Goal: Task Accomplishment & Management: Use online tool/utility

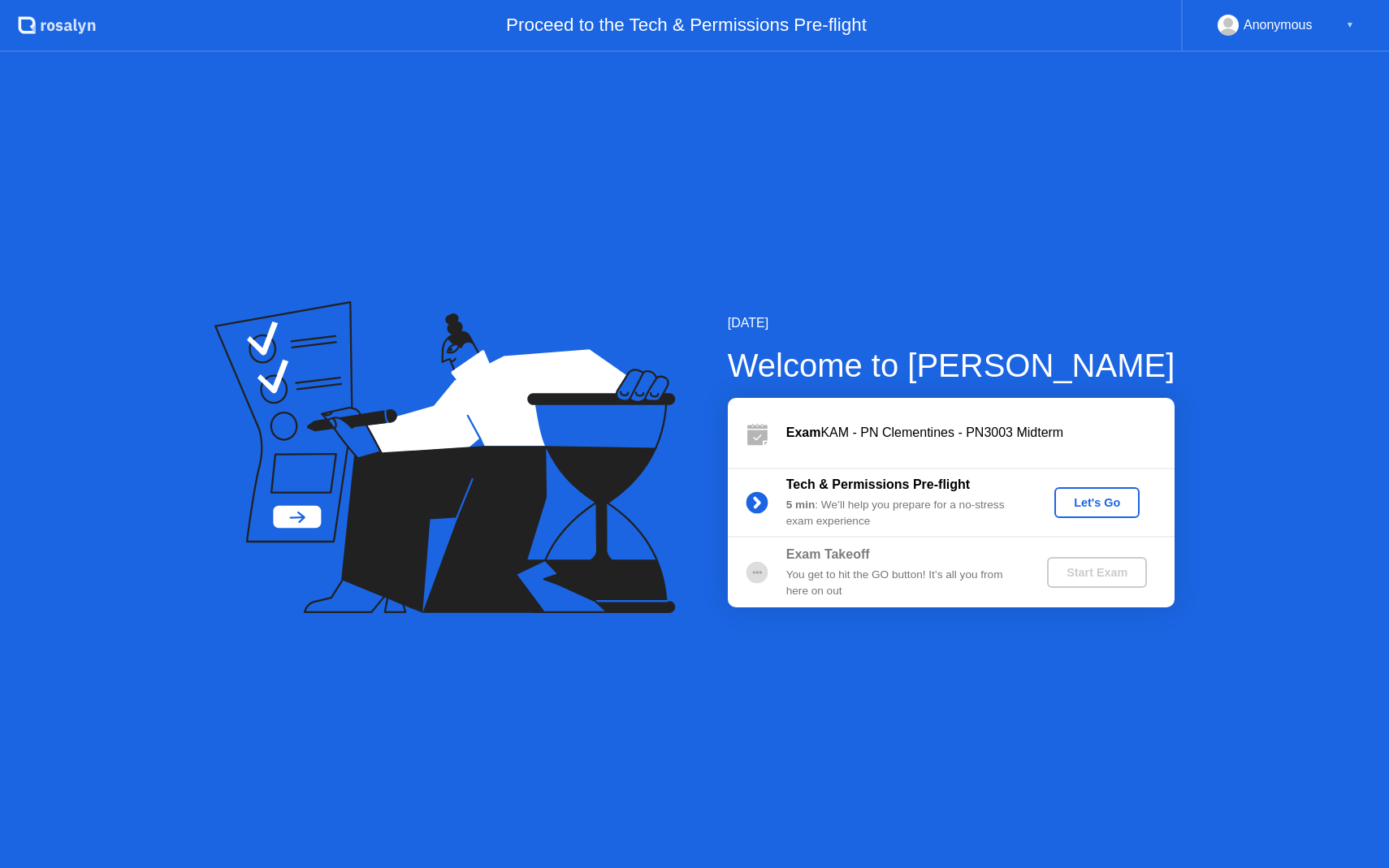
click at [1083, 509] on div "Let's Go" at bounding box center [1096, 503] width 72 height 13
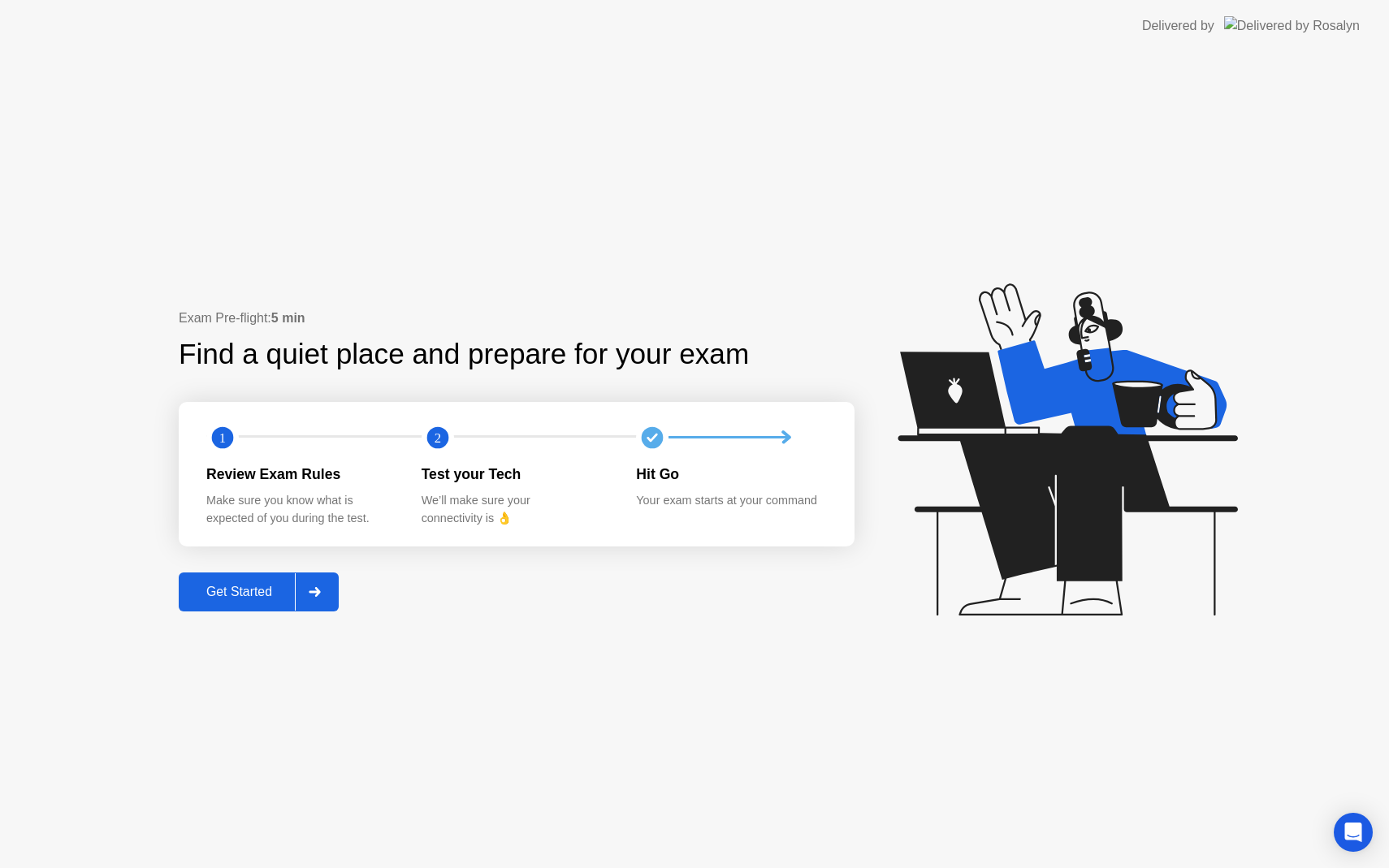
click at [259, 603] on button "Get Started" at bounding box center [258, 591] width 160 height 39
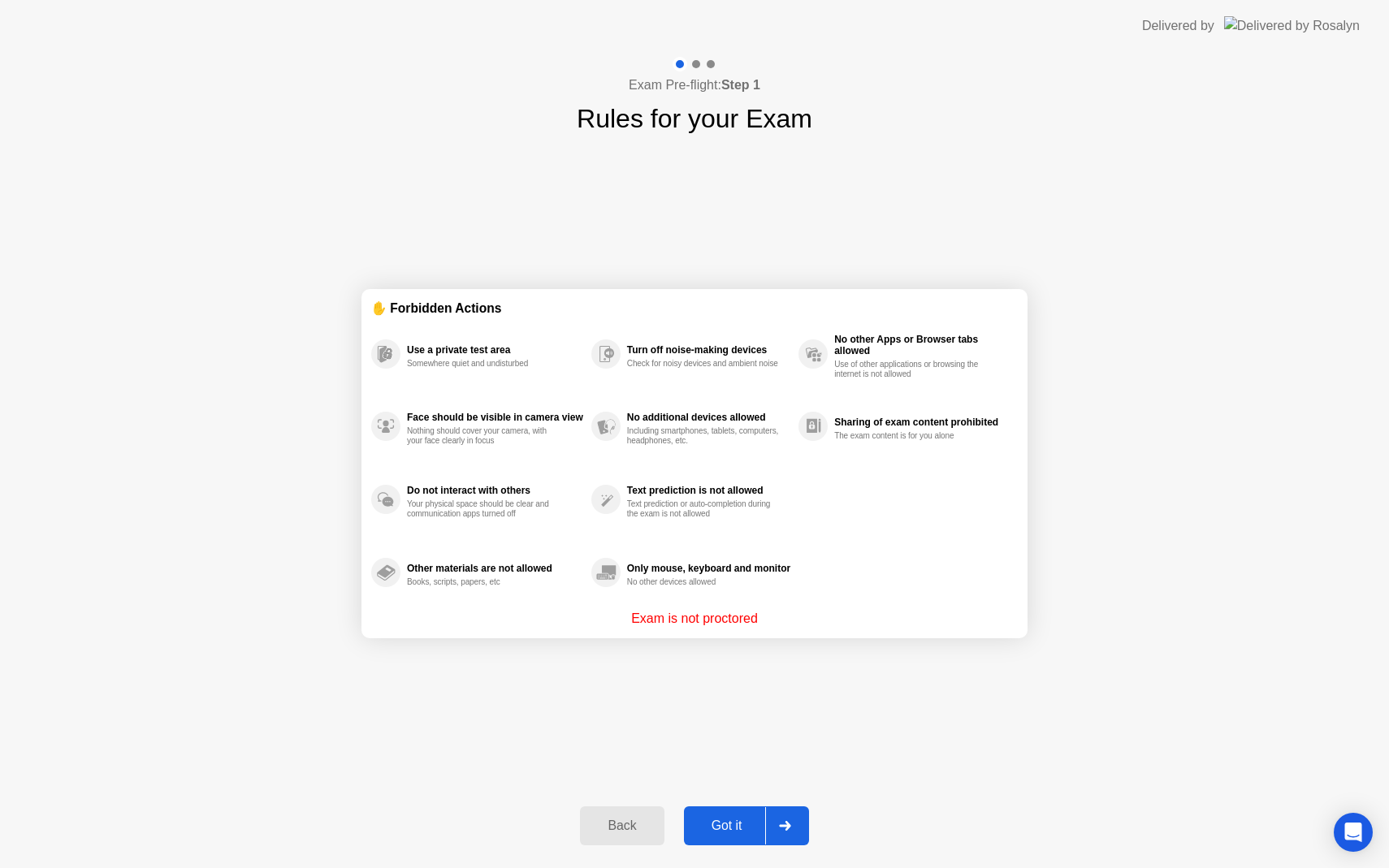
click at [727, 828] on div "Got it" at bounding box center [726, 826] width 77 height 15
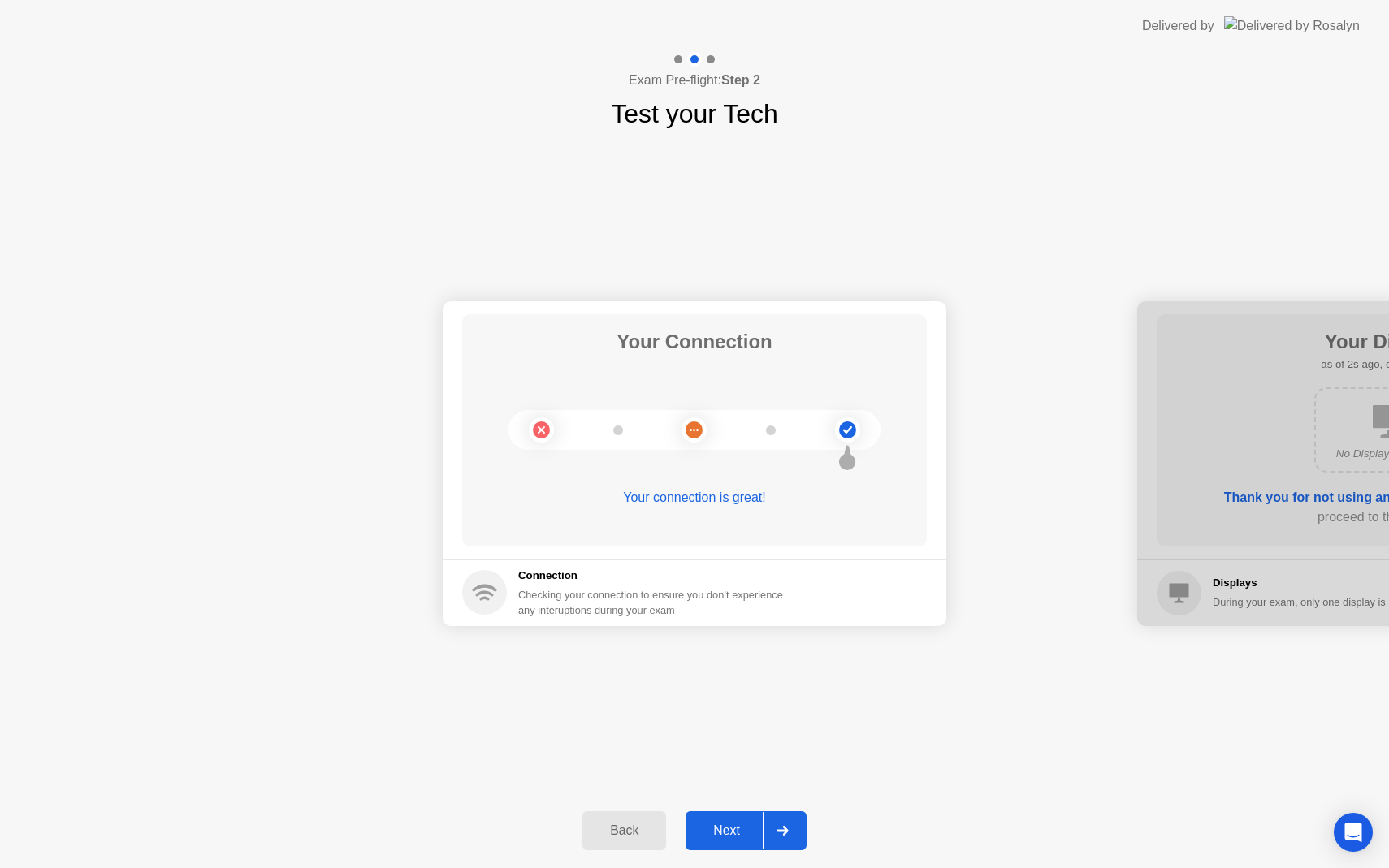
click at [727, 828] on div "Next" at bounding box center [726, 830] width 72 height 15
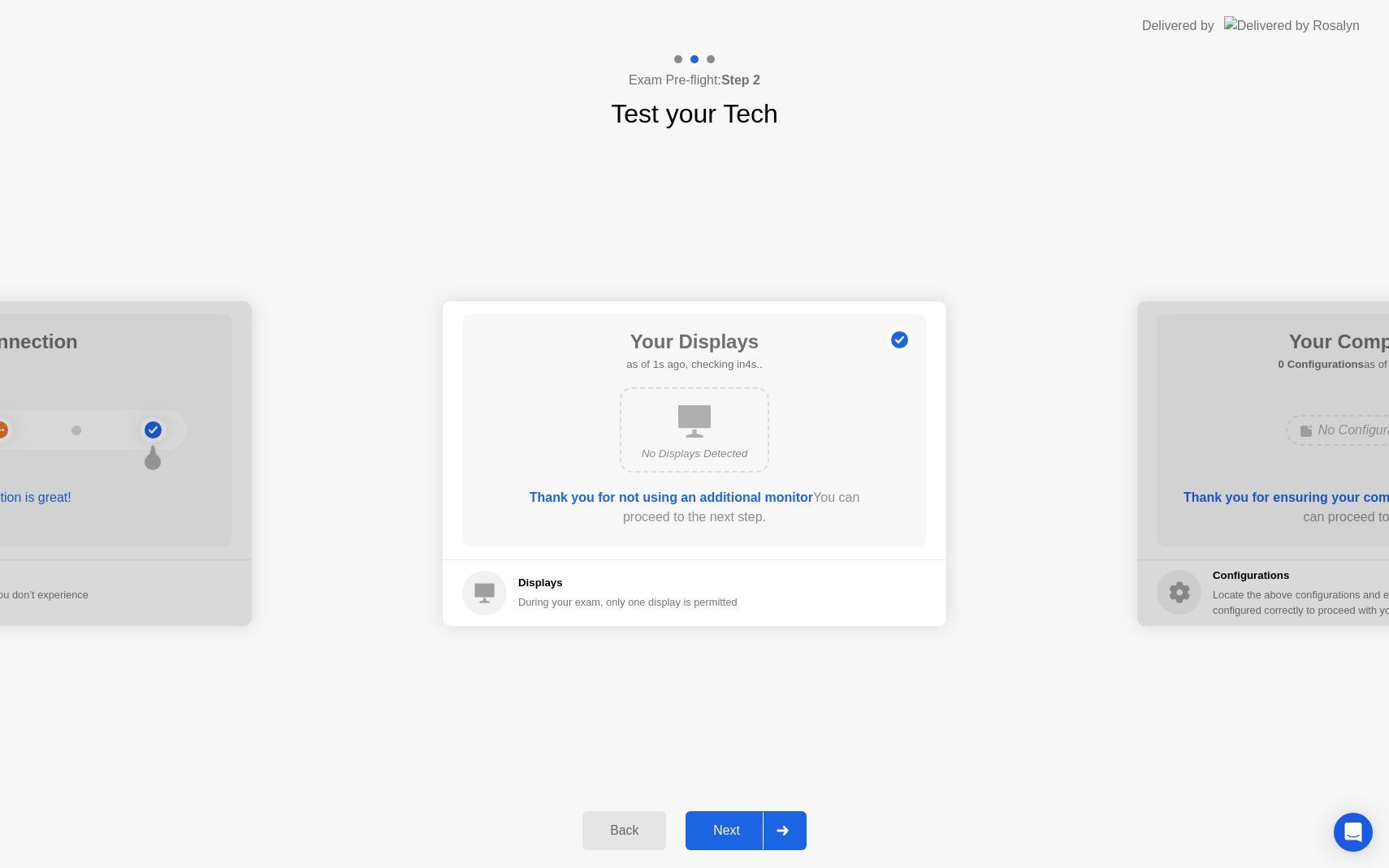
click at [727, 828] on div "Next" at bounding box center [726, 830] width 72 height 15
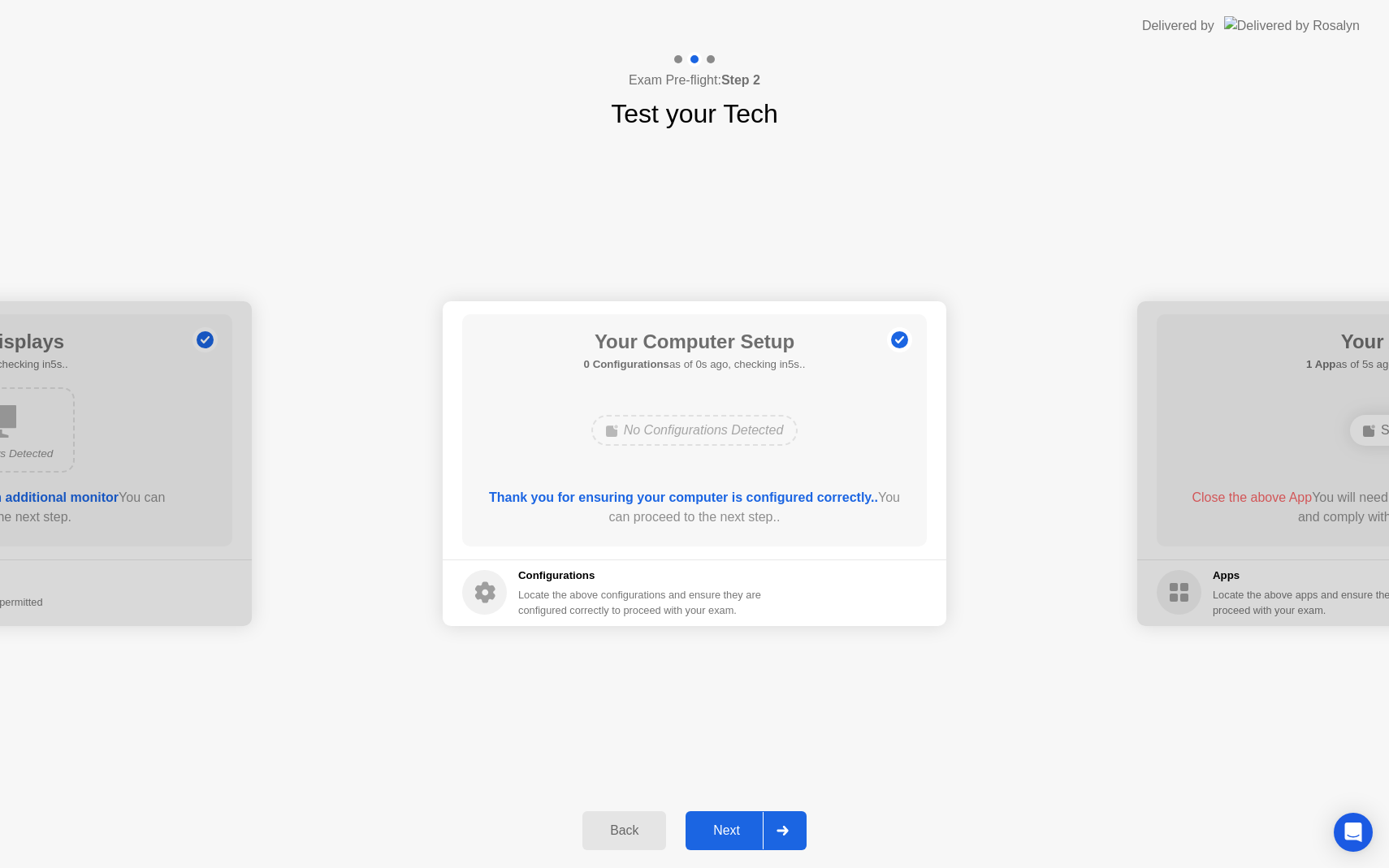
click at [727, 828] on div "Next" at bounding box center [726, 830] width 72 height 15
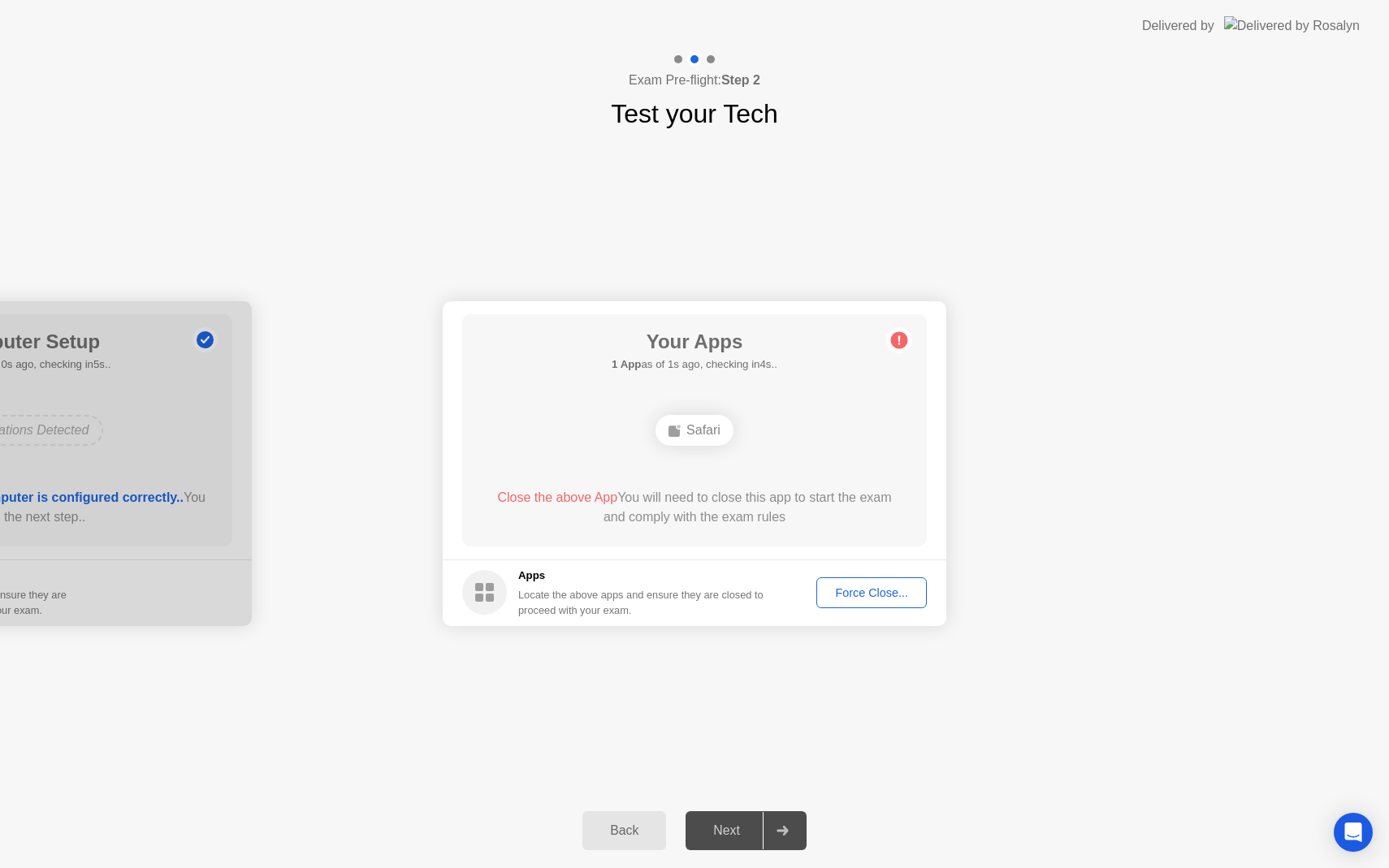
click at [863, 599] on div "Force Close..." at bounding box center [871, 592] width 99 height 13
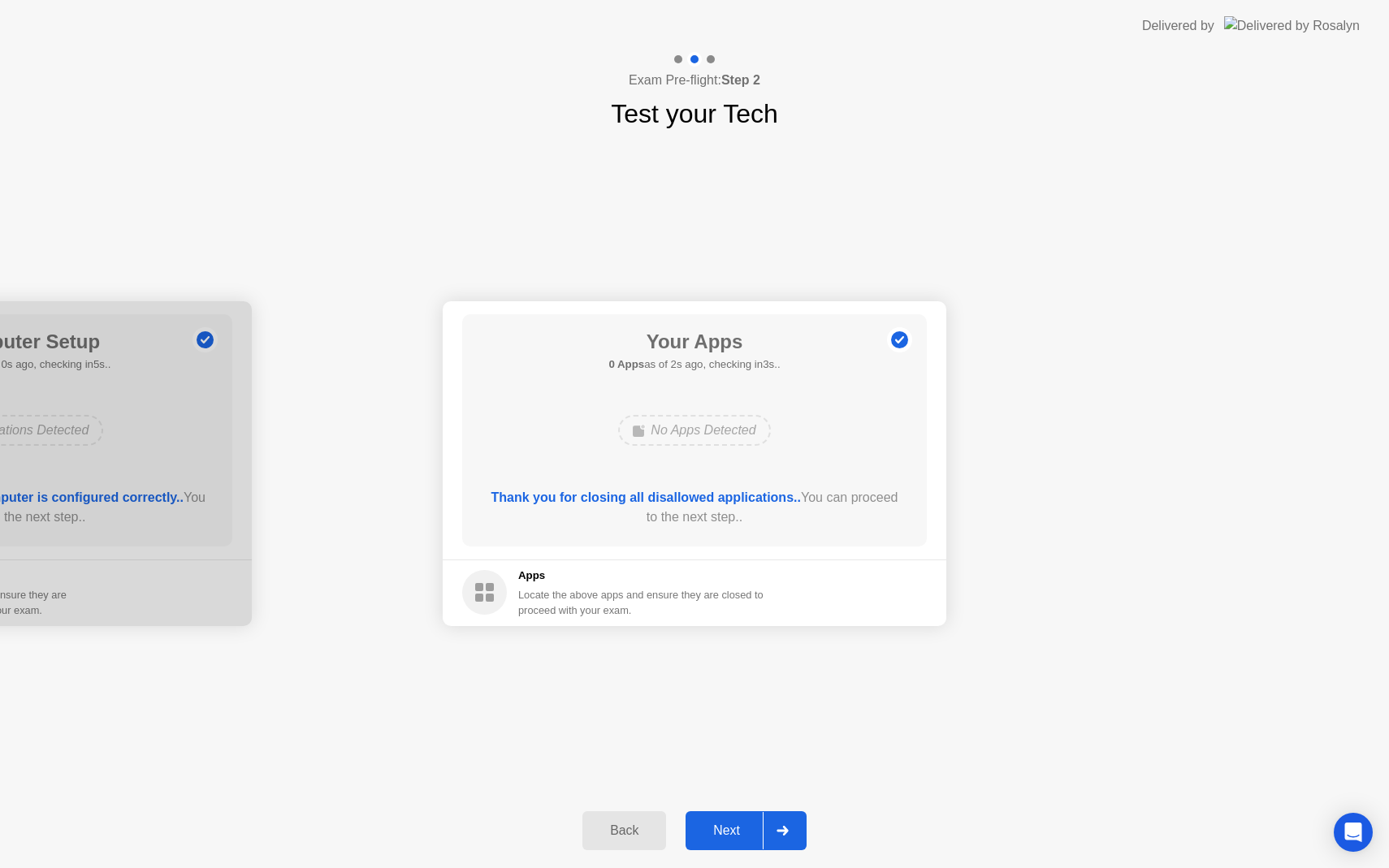
click at [737, 828] on div "Next" at bounding box center [726, 830] width 72 height 15
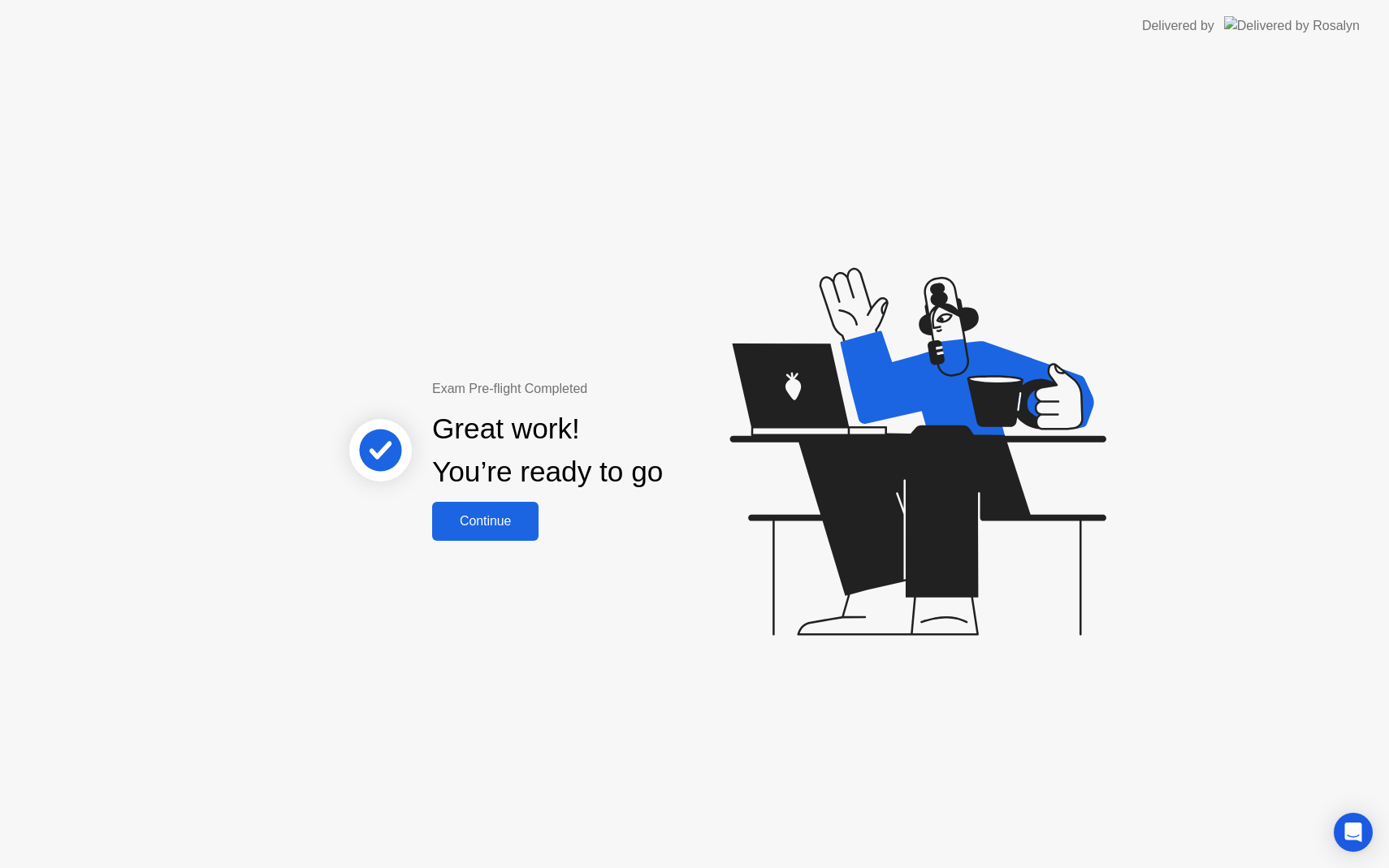
click at [473, 519] on div "Continue" at bounding box center [485, 521] width 97 height 15
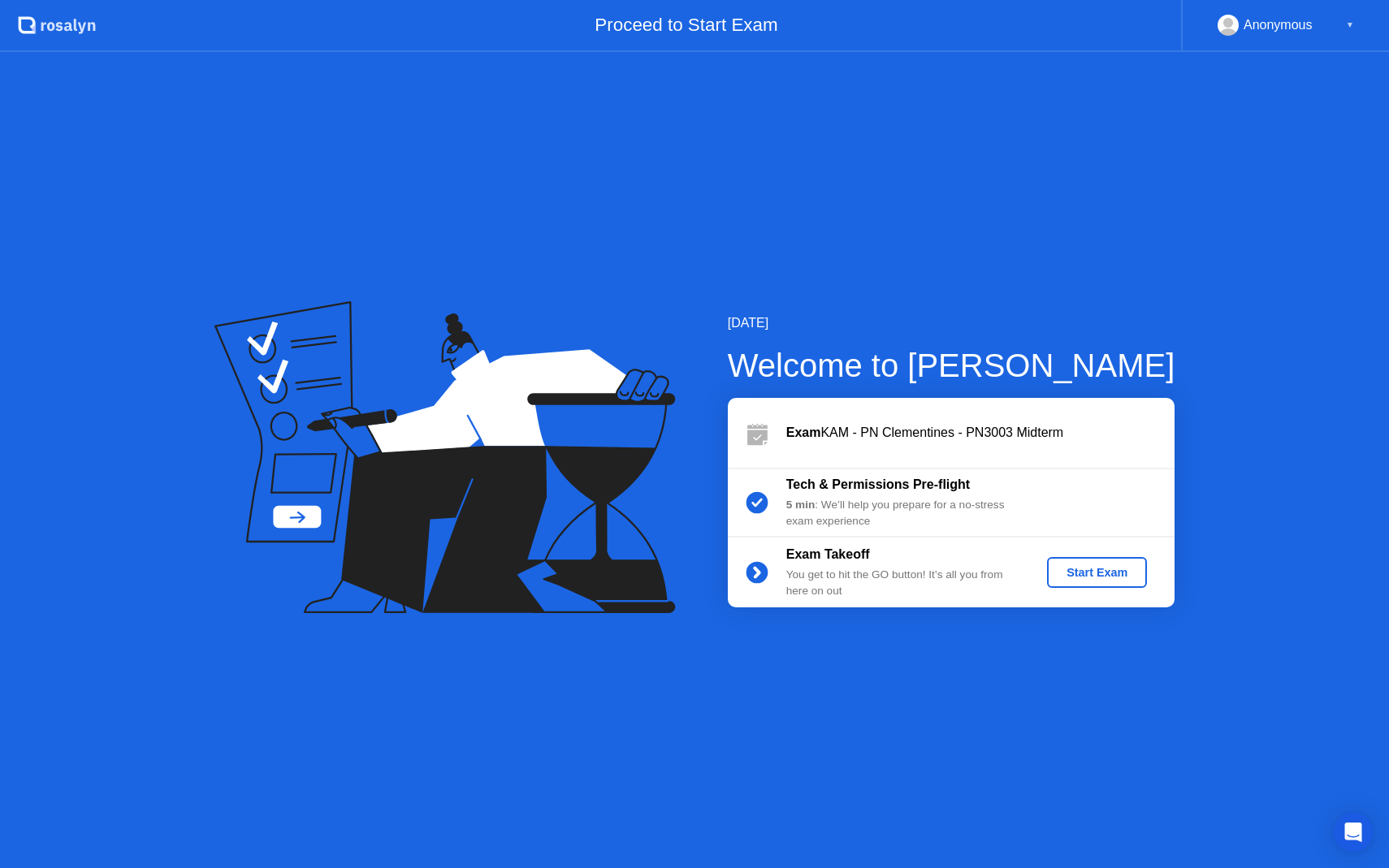
click at [1108, 572] on div "Start Exam" at bounding box center [1096, 572] width 87 height 13
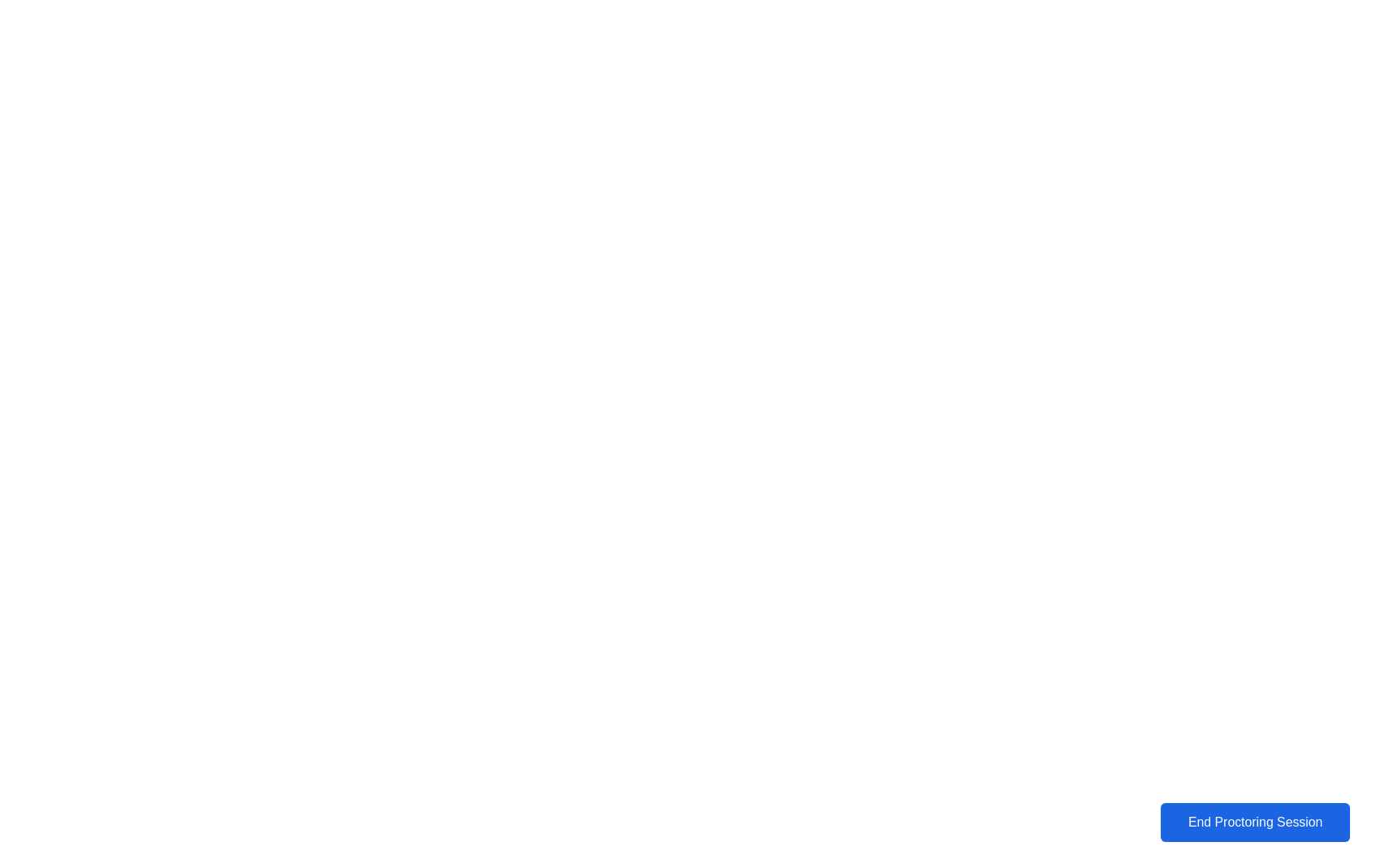
click at [1177, 824] on div "End Proctoring Session" at bounding box center [1255, 823] width 179 height 15
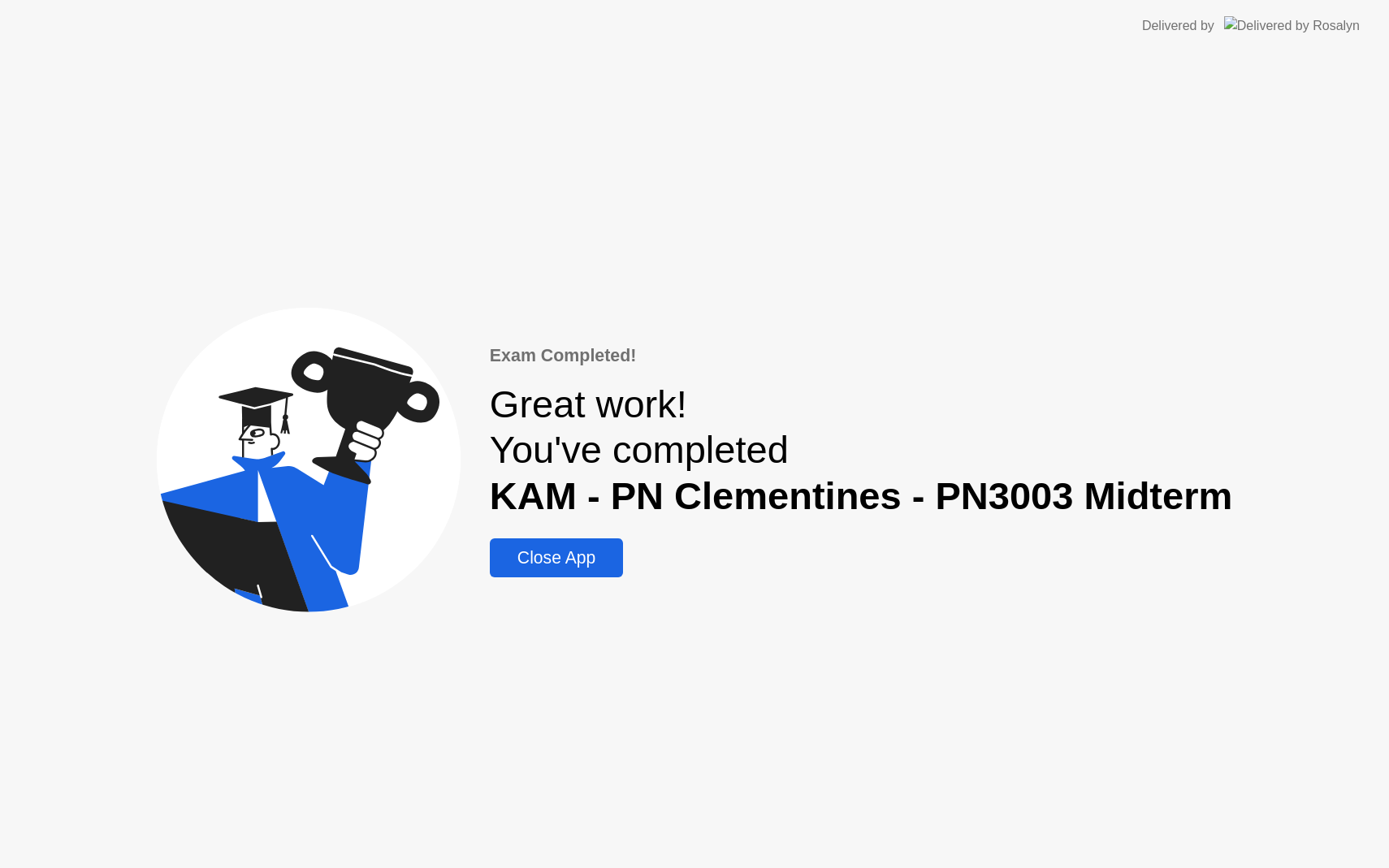
click at [580, 567] on div "Close App" at bounding box center [557, 557] width 124 height 19
